Goal: Task Accomplishment & Management: Manage account settings

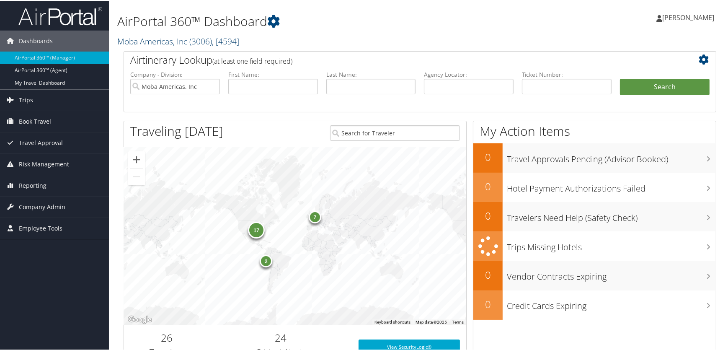
click at [174, 41] on link "Moba Americas, Inc ( 3006 ) , [ 4594 ]" at bounding box center [178, 40] width 122 height 11
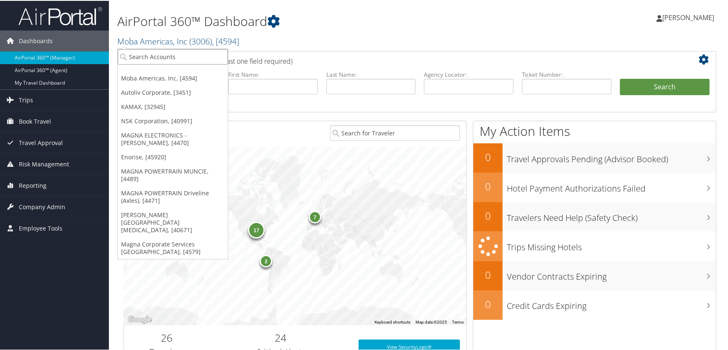
click at [159, 56] on input "search" at bounding box center [173, 56] width 110 height 16
type input "ti"
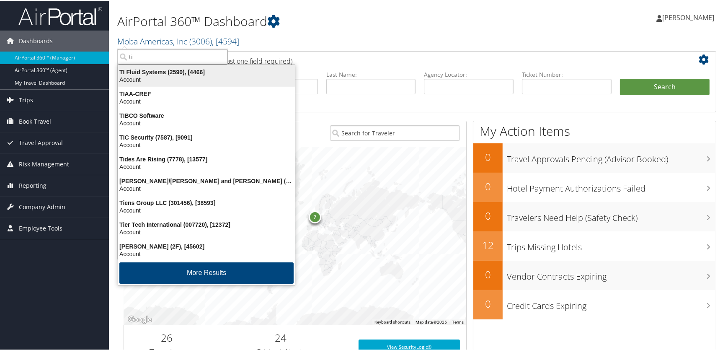
click at [151, 73] on div "TI Fluid Systems (2590), [4466]" at bounding box center [206, 71] width 187 height 8
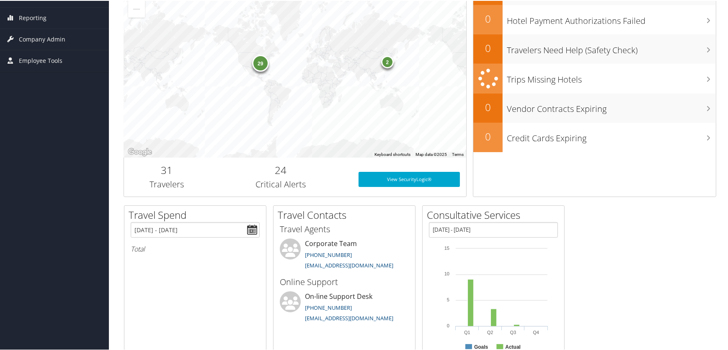
scroll to position [76, 0]
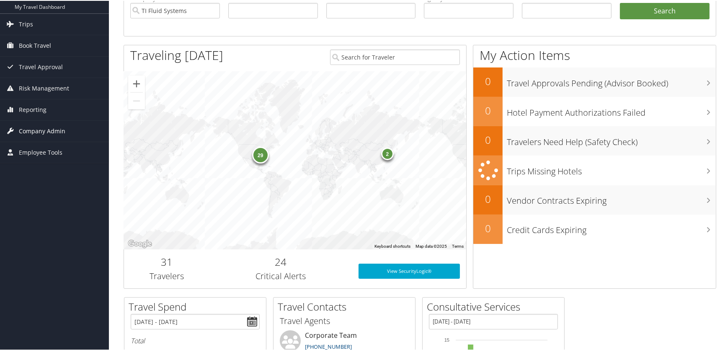
click at [33, 127] on span "Company Admin" at bounding box center [42, 130] width 47 height 21
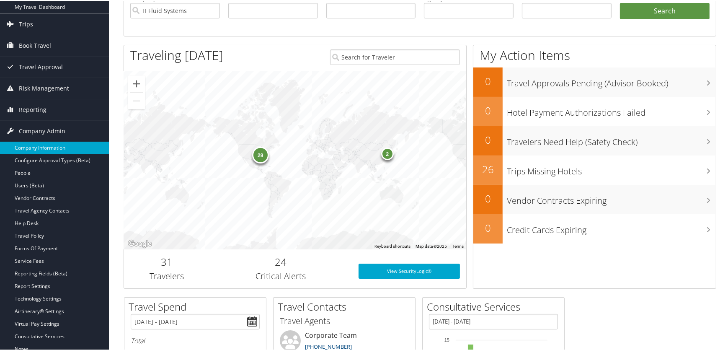
click at [36, 143] on link "Company Information" at bounding box center [54, 147] width 109 height 13
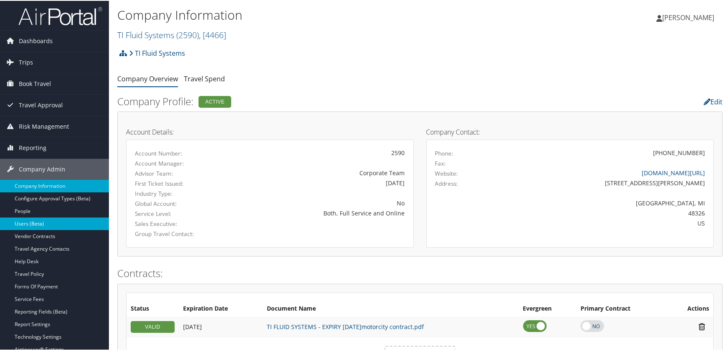
click at [25, 222] on link "Users (Beta)" at bounding box center [54, 223] width 109 height 13
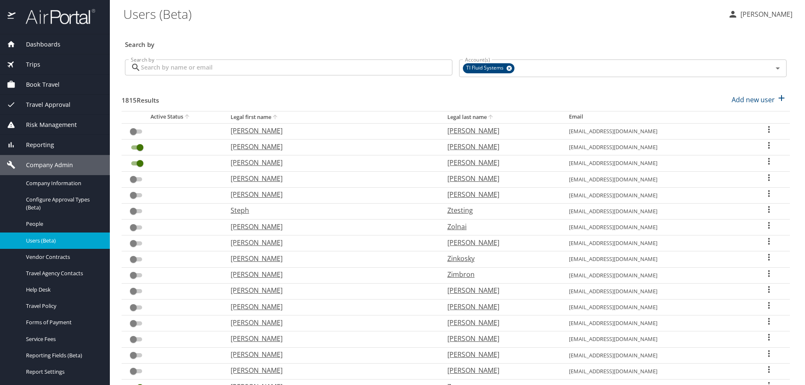
click at [210, 67] on input "Search by" at bounding box center [296, 68] width 311 height 16
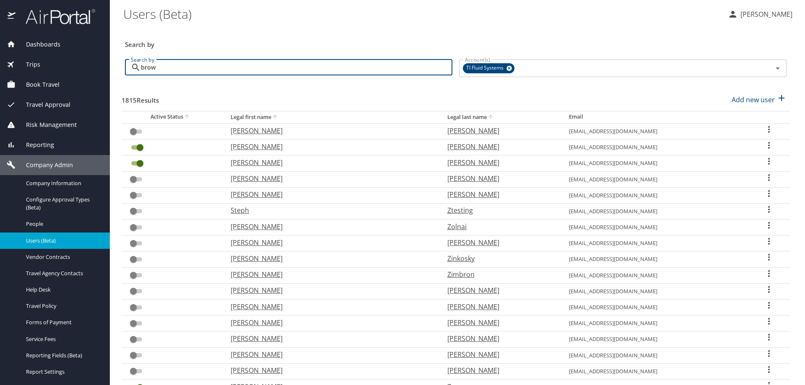
type input "brown"
checkbox input "false"
checkbox input "true"
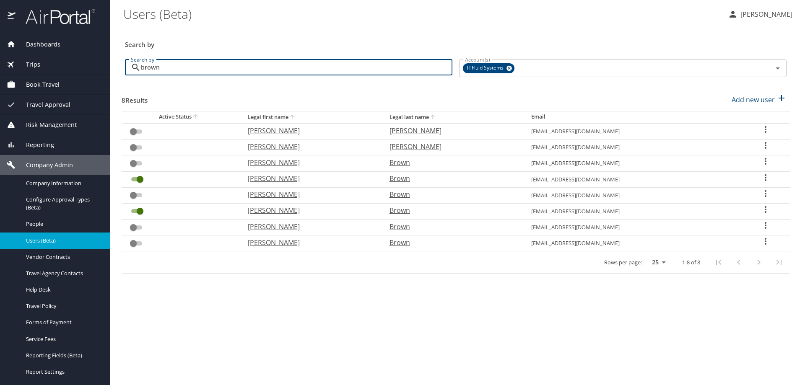
type input "brown"
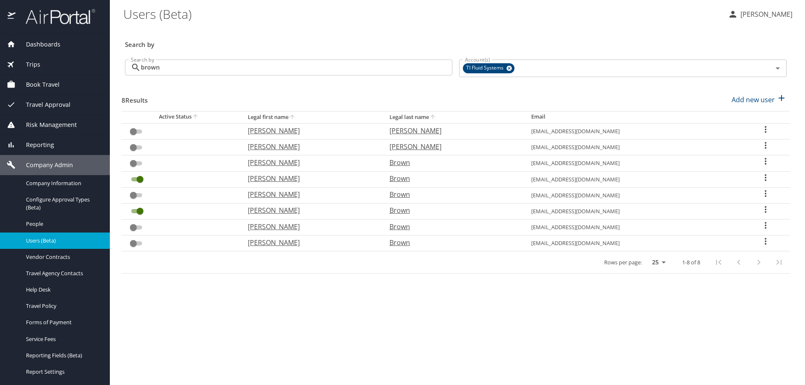
click at [763, 210] on icon "User Search Table" at bounding box center [765, 209] width 10 height 10
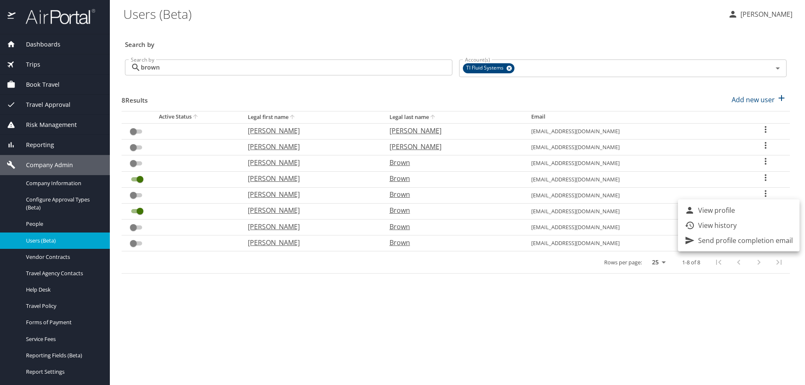
click at [705, 210] on p "View profile" at bounding box center [716, 210] width 37 height 10
select select "US"
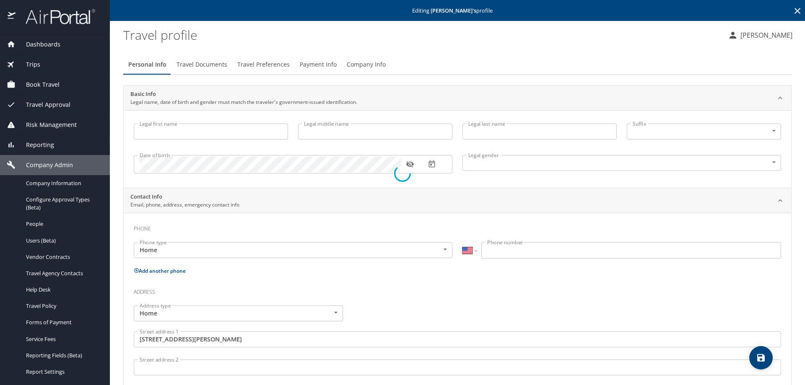
type input "Ethan"
type input "Joseph"
type input "Brown"
type input "Male"
type input "Alyssa"
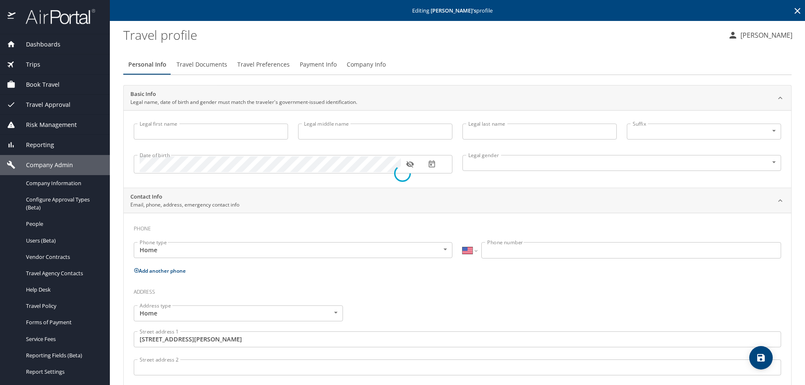
type input "Brown"
type input "(810) 858-9201"
type input "aabrown0926@gmail.com"
type input "United States of America"
type input "Michigan"
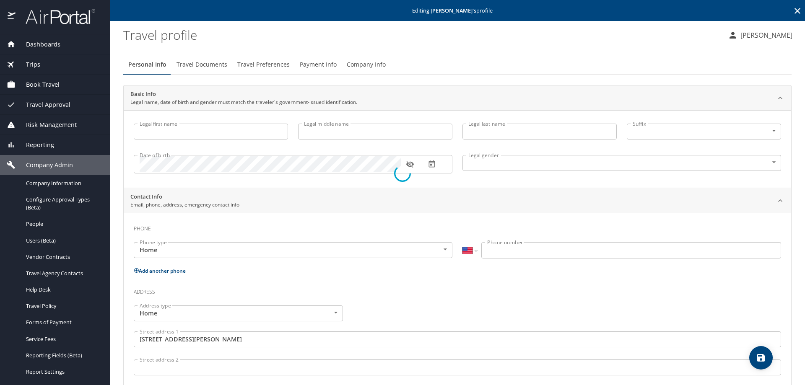
type input "United States of America"
type input "Michigan"
select select "US"
select select "JP"
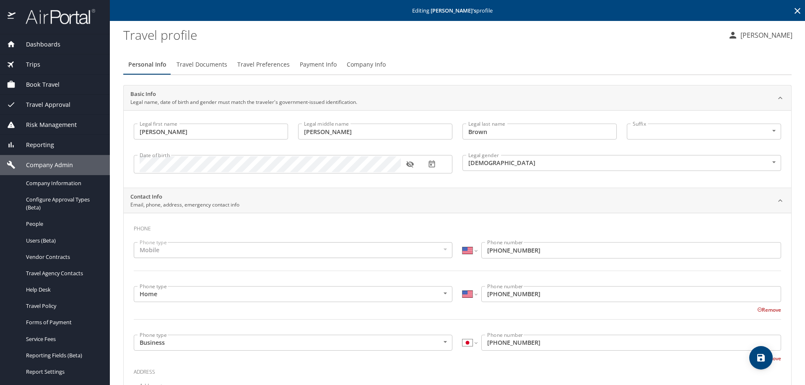
click at [409, 167] on icon "button" at bounding box center [410, 164] width 8 height 8
click at [762, 359] on icon "save" at bounding box center [761, 358] width 8 height 8
select select "US"
select select "JP"
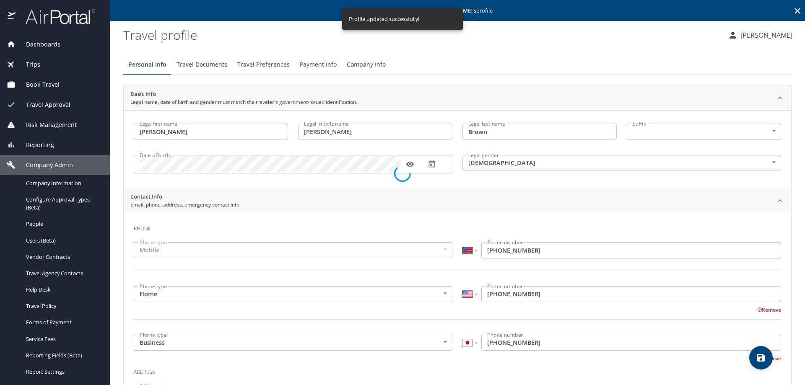
select select "US"
select select "JP"
click at [262, 61] on span "Travel Preferences" at bounding box center [263, 65] width 52 height 10
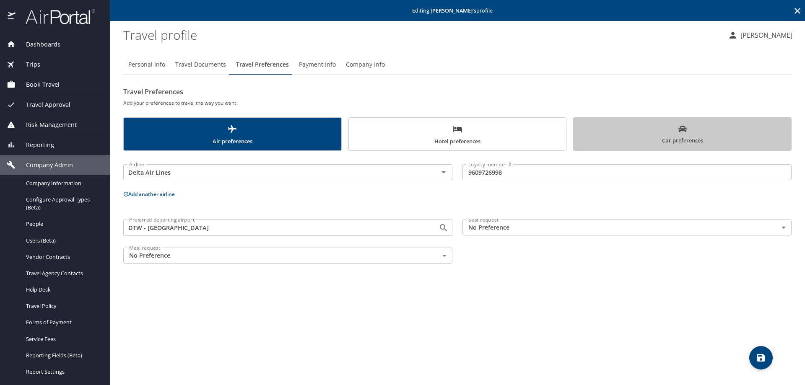
click at [701, 128] on span "Car preferences" at bounding box center [681, 135] width 207 height 21
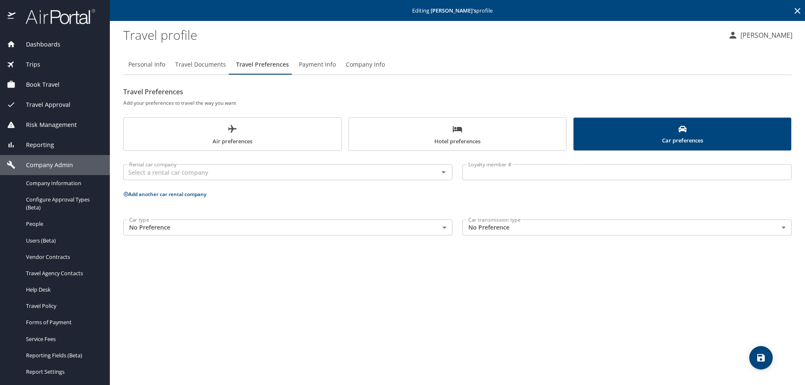
click at [484, 137] on span "Hotel preferences" at bounding box center [457, 135] width 207 height 22
